Goal: Task Accomplishment & Management: Manage account settings

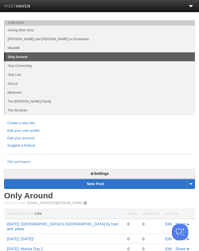
click at [191, 12] on li at bounding box center [150, 6] width 100 height 12
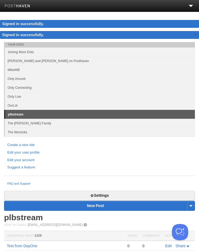
click at [76, 82] on link "Only Around" at bounding box center [100, 78] width 190 height 9
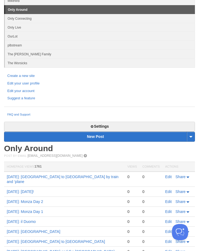
scroll to position [87, 0]
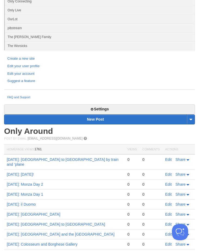
click at [113, 105] on link "Settings" at bounding box center [99, 110] width 191 height 10
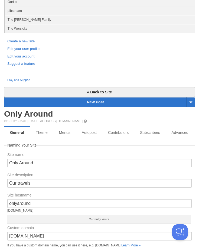
scroll to position [104, 0]
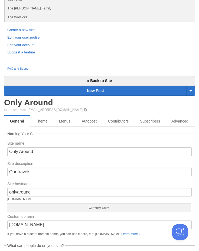
click at [43, 125] on link "Theme" at bounding box center [41, 121] width 23 height 11
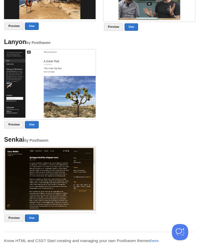
scroll to position [616, 0]
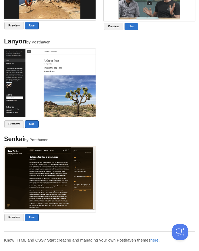
click at [13, 128] on link "Preview" at bounding box center [13, 125] width 19 height 8
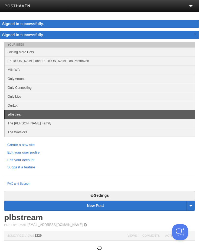
click at [33, 82] on link "Only Around" at bounding box center [100, 78] width 190 height 9
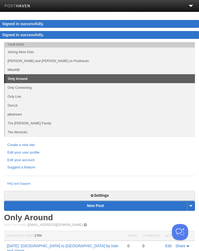
click at [115, 197] on link "Settings" at bounding box center [99, 196] width 191 height 10
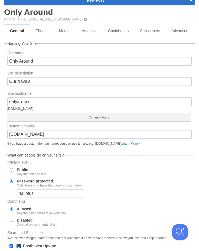
scroll to position [195, 0]
click at [45, 31] on link "Theme" at bounding box center [41, 30] width 23 height 11
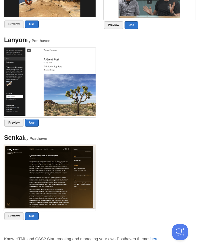
scroll to position [617, 0]
click at [18, 220] on link "Preview" at bounding box center [13, 217] width 19 height 8
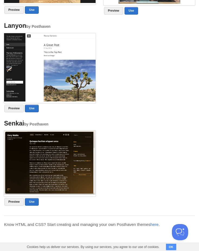
click at [35, 68] on img at bounding box center [49, 67] width 91 height 68
click at [16, 111] on link "Preview" at bounding box center [13, 109] width 19 height 8
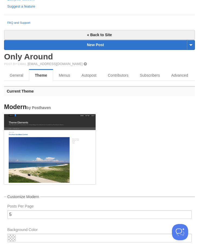
scroll to position [150, 0]
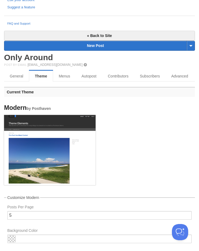
click at [165, 82] on link "Advanced" at bounding box center [179, 76] width 28 height 11
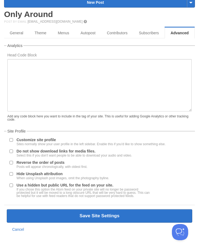
scroll to position [193, 0]
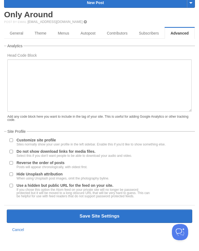
click at [45, 32] on link "Theme" at bounding box center [40, 33] width 23 height 11
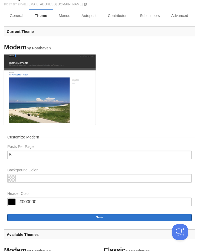
click at [68, 14] on link "Menus" at bounding box center [64, 15] width 23 height 11
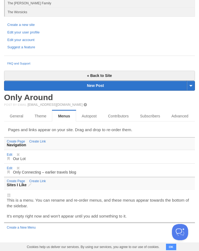
scroll to position [114, 0]
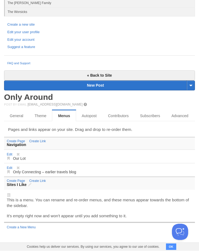
click at [31, 227] on link "Create a New Menu" at bounding box center [21, 228] width 29 height 4
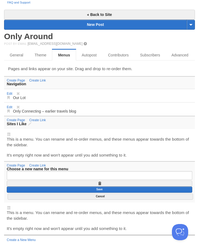
scroll to position [170, 0]
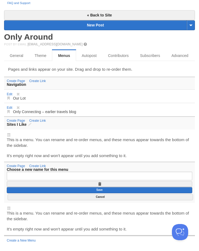
click at [68, 181] on input "text" at bounding box center [99, 176] width 185 height 9
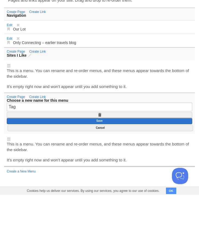
type input "Tags"
click at [117, 174] on input "Save" at bounding box center [99, 177] width 185 height 6
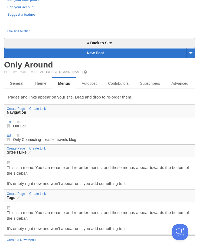
scroll to position [142, 0]
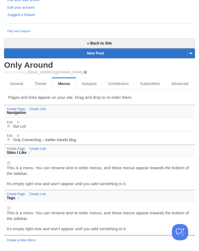
click at [40, 196] on link "Create Link" at bounding box center [37, 195] width 16 height 4
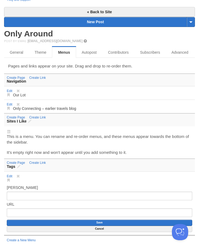
scroll to position [173, 0]
click at [11, 179] on link "Edit" at bounding box center [10, 177] width 6 height 4
click at [18, 179] on span at bounding box center [18, 177] width 4 height 4
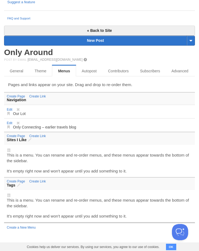
scroll to position [160, 0]
click at [43, 201] on p "This is a menu. You can rename and re-order menus, and these menus appear towar…" at bounding box center [99, 203] width 185 height 11
click at [21, 185] on h3 "Tags" at bounding box center [99, 185] width 185 height 4
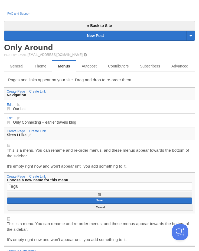
click at [102, 198] on link at bounding box center [99, 195] width 185 height 6
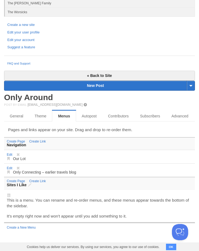
scroll to position [114, 0]
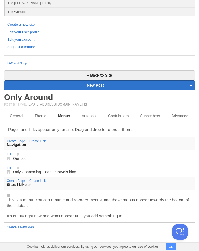
click at [92, 111] on link "Autopost" at bounding box center [89, 116] width 26 height 11
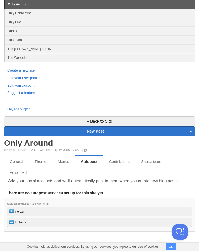
scroll to position [62, 0]
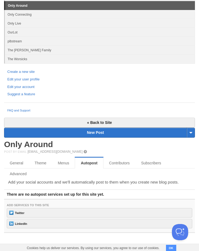
click at [123, 164] on link "Contributors" at bounding box center [119, 163] width 32 height 11
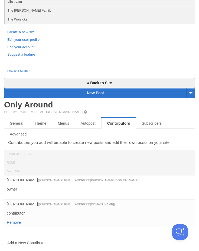
scroll to position [102, 0]
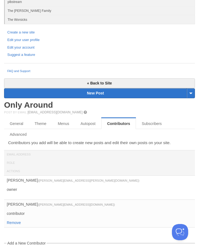
click at [154, 122] on link "Subscribers" at bounding box center [151, 123] width 31 height 11
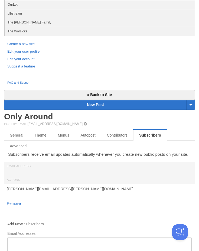
scroll to position [89, 0]
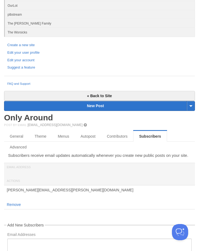
click at [44, 138] on link "Theme" at bounding box center [40, 136] width 23 height 11
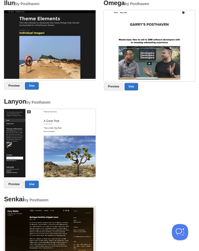
scroll to position [556, 0]
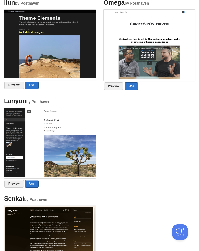
click at [11, 89] on link "Preview" at bounding box center [13, 86] width 19 height 8
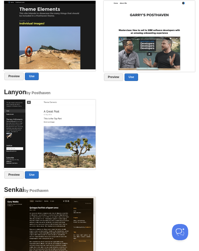
click at [116, 81] on link "Preview" at bounding box center [113, 78] width 19 height 8
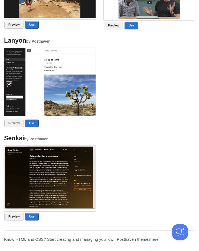
scroll to position [615, 0]
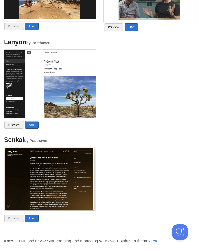
click at [16, 223] on link "Preview" at bounding box center [13, 219] width 19 height 8
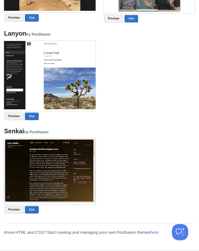
click at [17, 213] on link "Preview" at bounding box center [13, 210] width 19 height 8
click at [34, 120] on link "Use" at bounding box center [32, 117] width 14 height 8
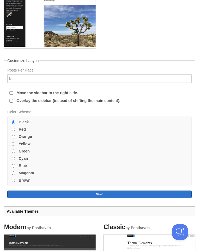
scroll to position [287, 0]
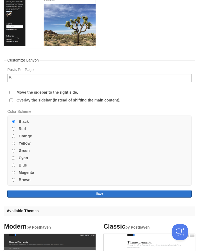
click at [12, 102] on input "Overlay the sidebar (instead of shifting the main content)." at bounding box center [11, 101] width 4 height 4
checkbox input "true"
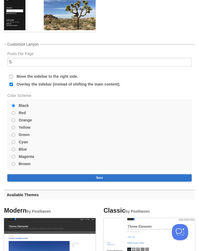
scroll to position [303, 0]
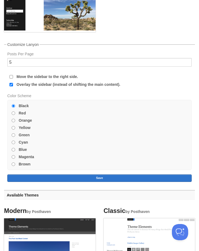
click at [104, 182] on button "Save" at bounding box center [99, 179] width 184 height 8
click at [101, 182] on button "Save" at bounding box center [99, 179] width 184 height 8
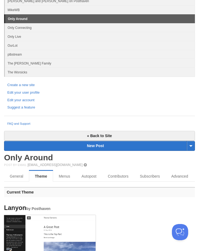
scroll to position [0, 0]
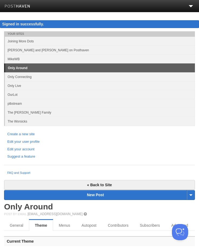
click at [115, 187] on link "« Back to Site" at bounding box center [99, 185] width 191 height 10
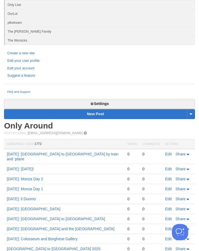
scroll to position [80, 0]
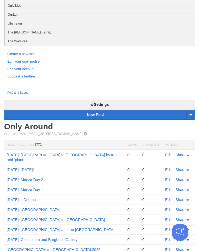
click at [52, 125] on link "Only Around" at bounding box center [28, 126] width 49 height 9
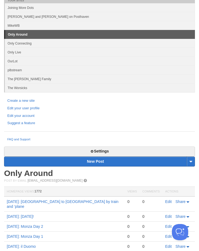
click at [117, 151] on link "Settings" at bounding box center [99, 152] width 191 height 10
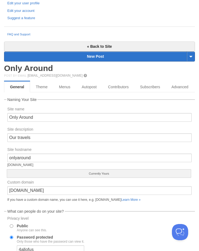
scroll to position [138, 0]
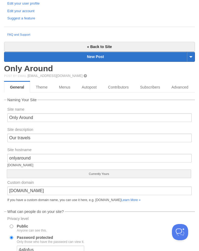
click at [46, 90] on link "Theme" at bounding box center [41, 87] width 23 height 11
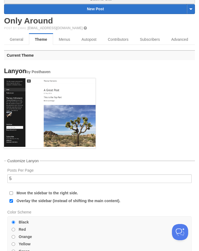
scroll to position [170, 0]
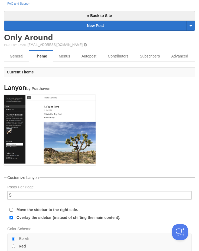
click at [68, 55] on link "Menus" at bounding box center [64, 56] width 23 height 11
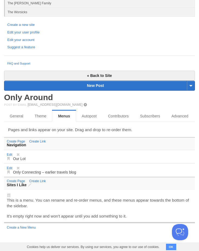
scroll to position [114, 0]
click at [165, 122] on link "Advanced" at bounding box center [179, 116] width 28 height 11
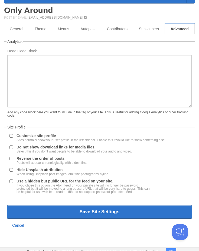
scroll to position [197, 0]
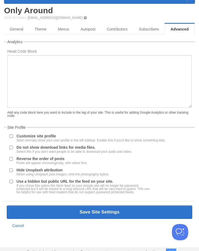
click at [11, 138] on input "Customize site profile Sites normally show your user profile in the left sideba…" at bounding box center [11, 137] width 4 height 4
checkbox input "true"
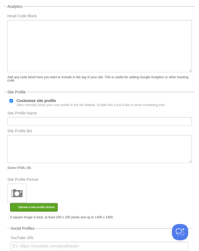
scroll to position [232, 0]
click at [72, 126] on input "Site Profile Name" at bounding box center [99, 121] width 184 height 9
type input "Our Travels"
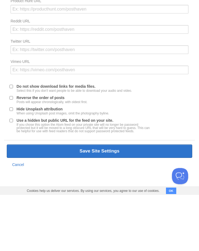
scroll to position [554, 0]
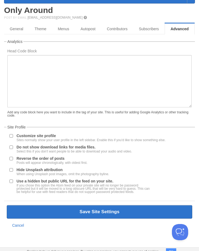
scroll to position [208, 0]
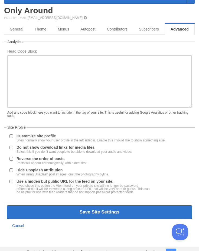
click at [13, 138] on input "Customize site profile Sites normally show your user profile in the left sideba…" at bounding box center [11, 137] width 4 height 4
checkbox input "true"
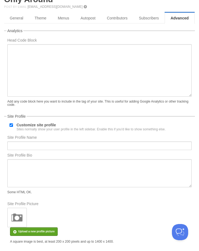
click at [69, 159] on label "Site Profile Bio" at bounding box center [99, 156] width 184 height 5
click at [69, 168] on textarea "Site Profile Bio" at bounding box center [99, 174] width 184 height 28
click at [71, 150] on input "Site Profile Name" at bounding box center [99, 146] width 184 height 9
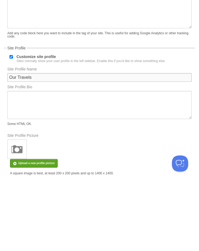
type input "Our Travels"
click at [21, 210] on img at bounding box center [17, 218] width 16 height 16
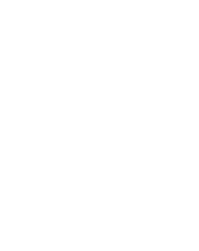
scroll to position [276, 0]
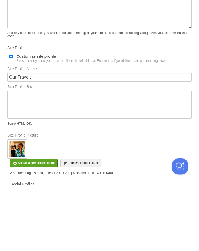
scroll to position [207, 0]
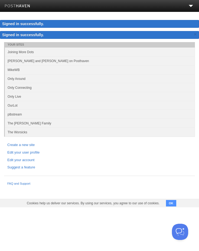
scroll to position [0, 0]
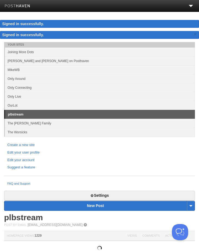
click at [78, 78] on link "Only Around" at bounding box center [100, 78] width 190 height 9
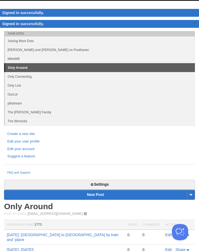
click at [119, 184] on link "Settings" at bounding box center [99, 185] width 191 height 10
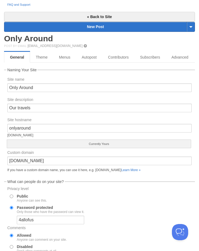
scroll to position [168, 0]
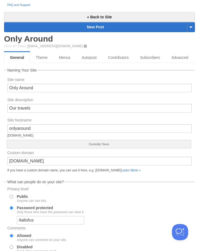
click at [165, 63] on link "Advanced" at bounding box center [179, 57] width 28 height 11
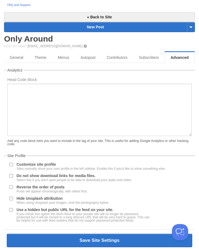
click at [13, 167] on input "Customize site profile Sites normally show your user profile in the left sideba…" at bounding box center [11, 165] width 4 height 4
checkbox input "true"
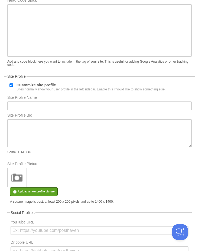
scroll to position [247, 0]
click at [78, 111] on input "Site Profile Name" at bounding box center [99, 106] width 184 height 9
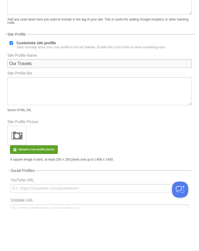
type input "Our Travels"
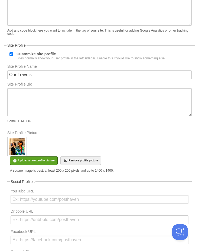
scroll to position [31, 0]
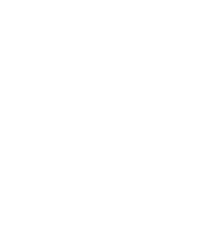
click at [46, 204] on link "Theme" at bounding box center [40, 205] width 23 height 11
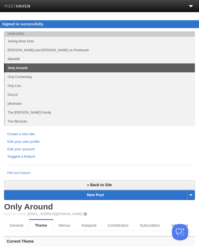
click at [48, 220] on link "Theme" at bounding box center [41, 225] width 24 height 11
click at [46, 205] on link "Only Around" at bounding box center [28, 207] width 49 height 9
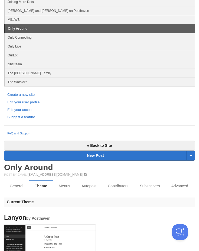
scroll to position [39, 0]
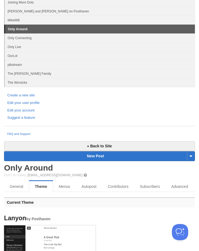
click at [110, 145] on link "« Back to Site" at bounding box center [99, 146] width 191 height 10
click at [117, 30] on link "Only Around" at bounding box center [100, 29] width 190 height 9
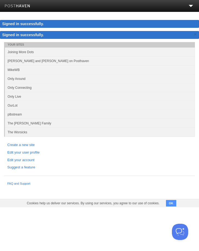
scroll to position [0, 0]
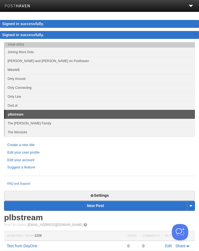
click at [64, 79] on link "Only Around" at bounding box center [100, 78] width 190 height 9
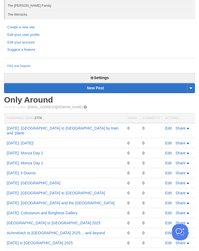
scroll to position [108, 0]
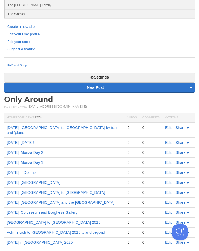
click at [119, 75] on link "Settings" at bounding box center [99, 78] width 191 height 10
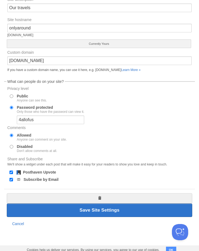
scroll to position [260, 0]
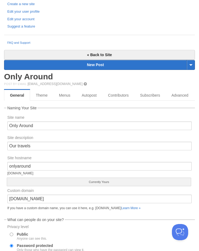
scroll to position [130, 0]
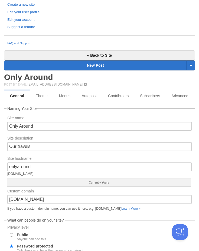
click at [68, 94] on link "Menus" at bounding box center [64, 96] width 23 height 11
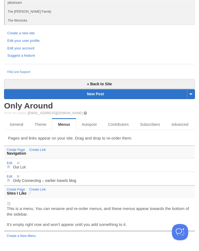
scroll to position [106, 0]
click at [42, 120] on link "Theme" at bounding box center [40, 124] width 23 height 11
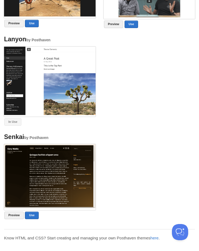
scroll to position [671, 0]
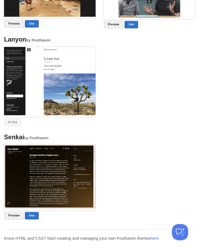
click at [157, 241] on link "here" at bounding box center [154, 238] width 8 height 5
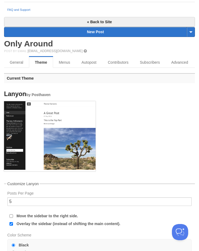
scroll to position [155, 0]
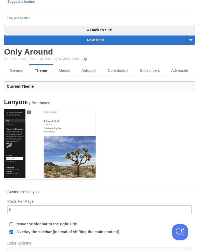
click at [165, 76] on link "Advanced" at bounding box center [179, 70] width 28 height 11
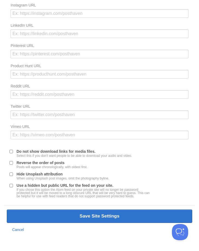
scroll to position [546, 0]
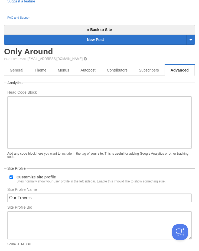
click at [66, 67] on link "Menus" at bounding box center [63, 70] width 23 height 11
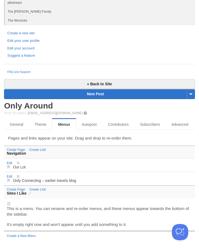
scroll to position [106, 0]
click at [29, 234] on link "Create a New Menu" at bounding box center [21, 236] width 29 height 4
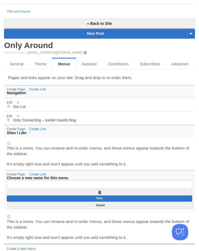
scroll to position [161, 0]
click at [101, 195] on span at bounding box center [100, 193] width 4 height 4
click at [99, 189] on input "text" at bounding box center [99, 185] width 185 height 9
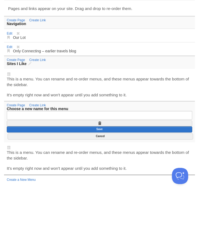
click at [102, 177] on link at bounding box center [99, 180] width 185 height 6
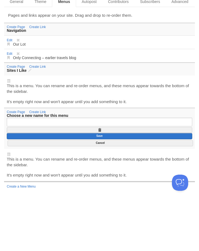
click at [104, 190] on button "Cancel" at bounding box center [100, 193] width 185 height 6
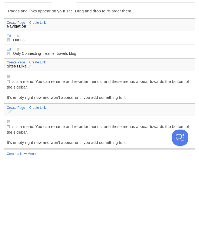
scroll to position [134, 0]
click at [11, 209] on h3 at bounding box center [99, 206] width 185 height 4
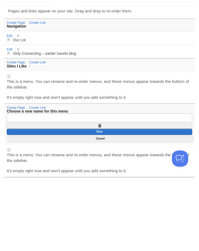
click at [101, 202] on span at bounding box center [100, 200] width 4 height 4
click at [102, 203] on link at bounding box center [99, 200] width 185 height 6
click at [101, 202] on span at bounding box center [100, 200] width 4 height 4
click at [105, 216] on button "Cancel" at bounding box center [100, 213] width 185 height 6
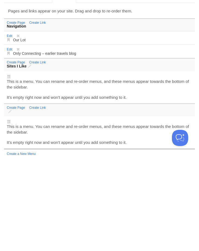
scroll to position [134, 0]
click at [10, 224] on p "This is a menu. You can rename and re-order menus, and these menus appear towar…" at bounding box center [99, 224] width 185 height 11
click at [29, 228] on p "This is a menu. You can rename and re-order menus, and these menus appear towar…" at bounding box center [99, 224] width 185 height 11
click at [21, 205] on link "Create Page" at bounding box center [16, 203] width 18 height 4
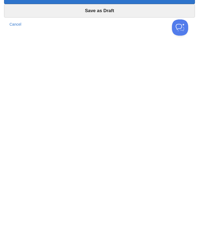
scroll to position [21, 0]
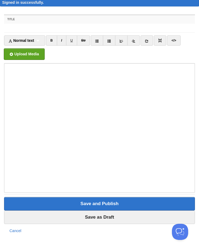
click at [21, 229] on link "Cancel" at bounding box center [15, 231] width 12 height 4
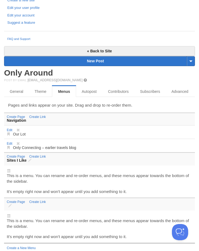
scroll to position [134, 0]
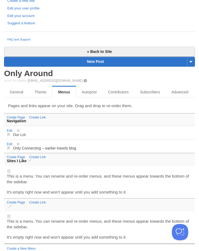
click at [21, 120] on link "Create Page" at bounding box center [16, 118] width 18 height 4
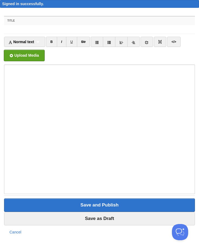
scroll to position [21, 0]
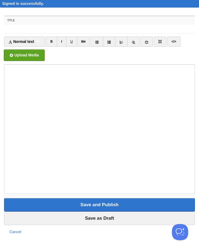
click at [18, 231] on link "Cancel" at bounding box center [15, 232] width 12 height 4
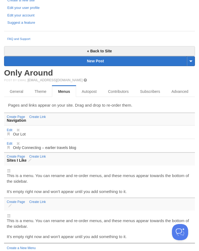
scroll to position [134, 0]
